Goal: Information Seeking & Learning: Compare options

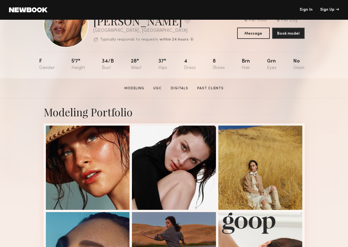
scroll to position [29, 0]
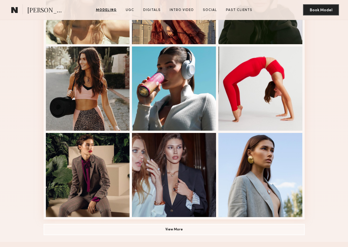
scroll to position [284, 0]
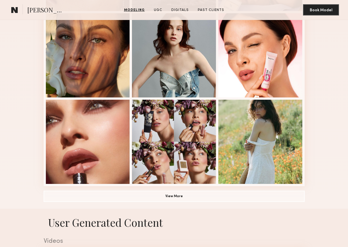
scroll to position [319, 0]
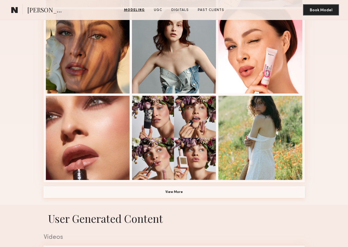
click at [182, 191] on button "View More" at bounding box center [174, 191] width 261 height 11
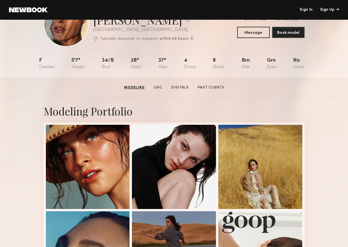
scroll to position [0, 0]
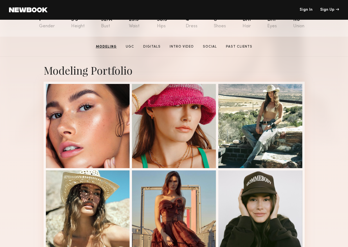
scroll to position [61, 0]
